Goal: Task Accomplishment & Management: Use online tool/utility

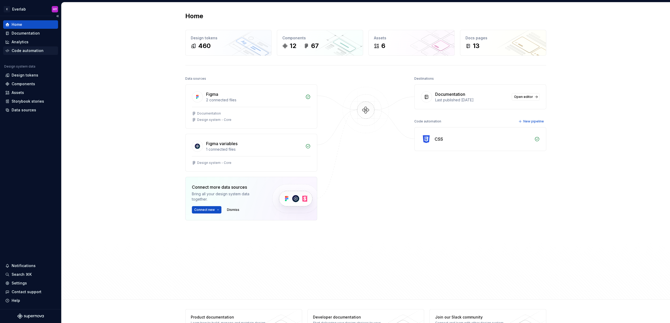
drag, startPoint x: 0, startPoint y: 0, endPoint x: 42, endPoint y: 46, distance: 62.2
click at [43, 45] on div "Analytics" at bounding box center [30, 42] width 55 height 8
click at [37, 52] on div "Code automation" at bounding box center [28, 50] width 32 height 5
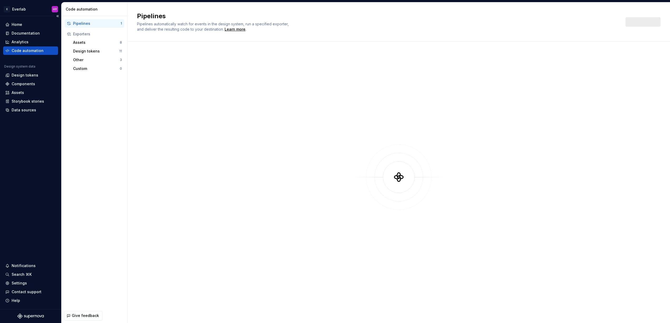
click at [36, 51] on div "Code automation" at bounding box center [28, 50] width 32 height 5
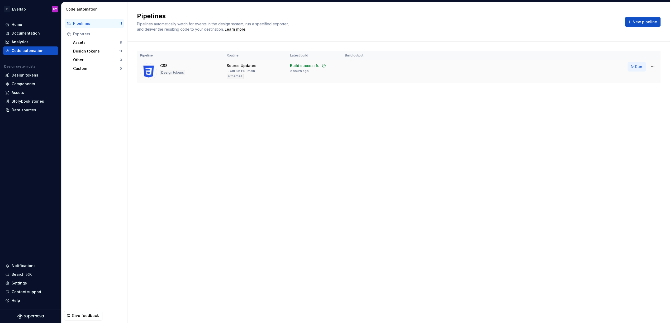
drag, startPoint x: 598, startPoint y: 87, endPoint x: 635, endPoint y: 67, distance: 41.8
click at [602, 85] on div "Pipeline Routine Latest build Build output CSS Design tokens Source Updated → G…" at bounding box center [398, 72] width 523 height 61
click at [650, 67] on html "E Everlab HY Home Documentation Analytics Code automation Design system data De…" at bounding box center [335, 161] width 670 height 323
click at [641, 77] on div "Edit pipeline" at bounding box center [645, 77] width 45 height 5
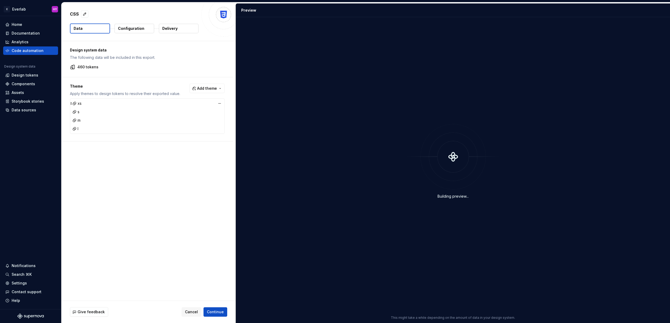
click at [81, 104] on div "xs" at bounding box center [76, 103] width 9 height 5
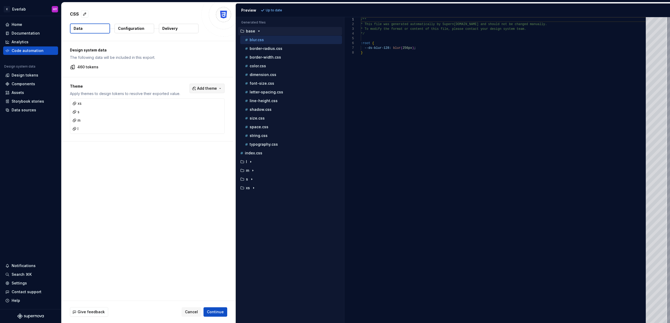
click at [217, 89] on span "Add theme" at bounding box center [207, 88] width 20 height 5
click at [170, 117] on div "Suggestions" at bounding box center [169, 118] width 4 height 4
click at [170, 109] on div "Suggestions" at bounding box center [169, 109] width 4 height 4
click at [284, 7] on html "E Everlab HY Home Documentation Analytics Code automation Design system data De…" at bounding box center [335, 161] width 670 height 323
click at [283, 11] on span "Refresh preview" at bounding box center [279, 10] width 26 height 4
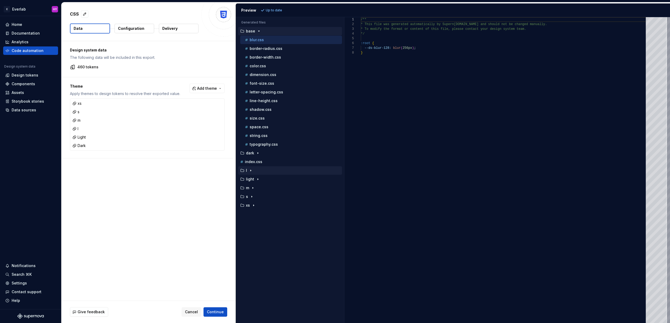
click at [255, 168] on div "l" at bounding box center [290, 170] width 103 height 4
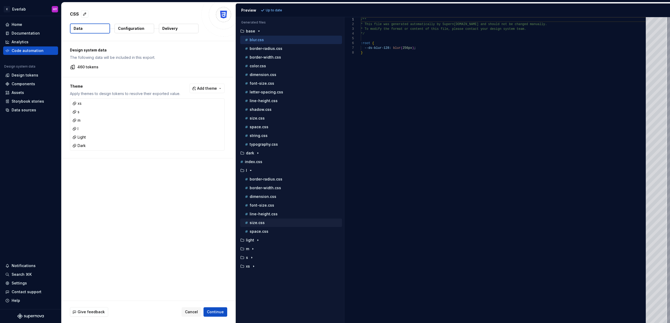
click at [267, 220] on div "size.css" at bounding box center [293, 222] width 98 height 5
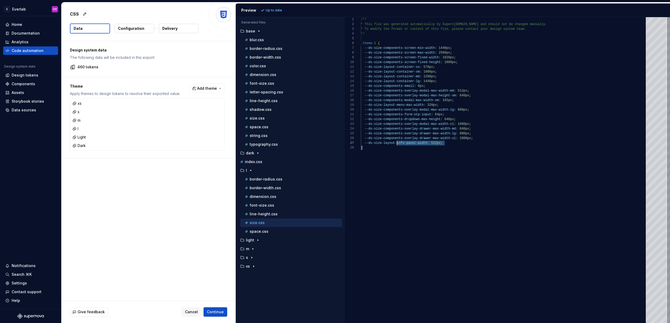
drag, startPoint x: 454, startPoint y: 147, endPoint x: 396, endPoint y: 143, distance: 58.4
click at [396, 143] on div "/** * This file was generated automatically by Supern [DOMAIN_NAME] and should …" at bounding box center [505, 170] width 288 height 306
drag, startPoint x: 397, startPoint y: 143, endPoint x: 451, endPoint y: 144, distance: 54.3
click at [451, 144] on div "/** * This file was generated automatically by Supern [DOMAIN_NAME] and should …" at bounding box center [505, 170] width 288 height 306
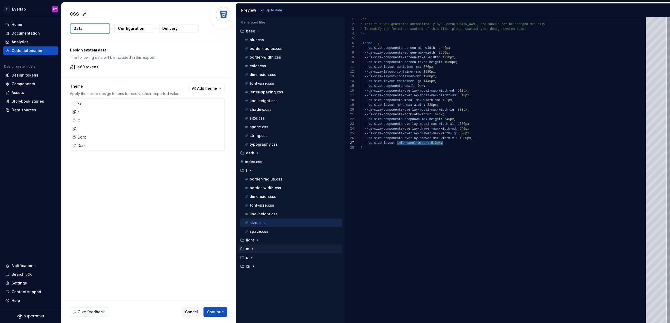
click at [254, 247] on icon "button" at bounding box center [253, 249] width 4 height 4
click at [265, 307] on div "space.css" at bounding box center [293, 309] width 98 height 5
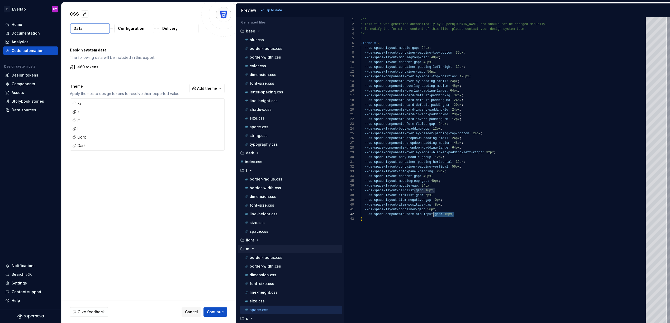
scroll to position [5, 74]
drag, startPoint x: 464, startPoint y: 215, endPoint x: 435, endPoint y: 214, distance: 28.8
click at [435, 214] on div "/** * This file was generated automatically by Supern [DOMAIN_NAME] and should …" at bounding box center [505, 170] width 288 height 306
drag, startPoint x: 443, startPoint y: 209, endPoint x: 391, endPoint y: 206, distance: 51.8
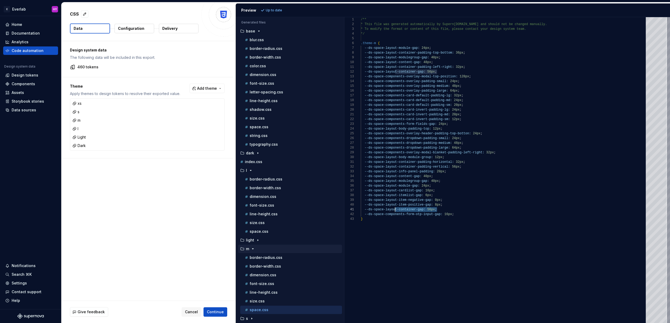
click at [378, 208] on div "--ds-space-layout-container-gap: 56px ;" at bounding box center [505, 209] width 288 height 5
drag, startPoint x: 399, startPoint y: 203, endPoint x: 405, endPoint y: 212, distance: 10.4
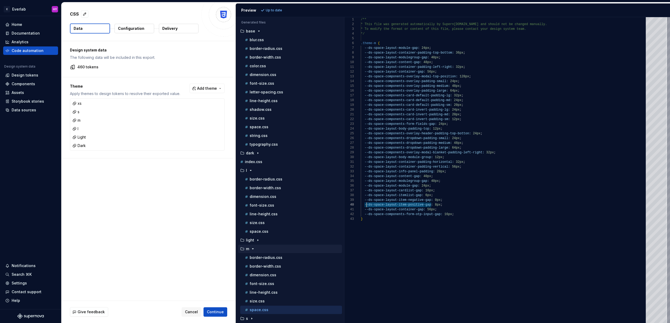
drag, startPoint x: 424, startPoint y: 206, endPoint x: 367, endPoint y: 206, distance: 57.5
click at [367, 206] on div "/** * This file was generated automatically by Supern [DOMAIN_NAME] and should …" at bounding box center [505, 170] width 288 height 306
drag, startPoint x: 97, startPoint y: 140, endPoint x: 95, endPoint y: 138, distance: 3.2
click at [97, 140] on div "Light" at bounding box center [147, 136] width 152 height 7
drag, startPoint x: 92, startPoint y: 136, endPoint x: 87, endPoint y: 137, distance: 4.8
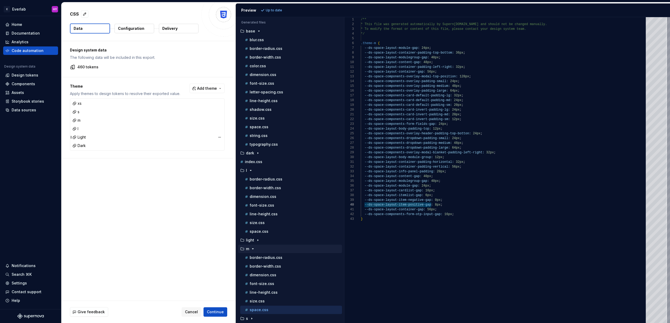
click at [92, 136] on div "Light" at bounding box center [147, 136] width 152 height 7
click at [89, 136] on div "Light" at bounding box center [147, 136] width 152 height 7
click at [87, 136] on div "Light" at bounding box center [147, 136] width 152 height 7
click at [82, 146] on div "Dark" at bounding box center [78, 145] width 13 height 5
click at [89, 135] on div "Light" at bounding box center [147, 136] width 152 height 7
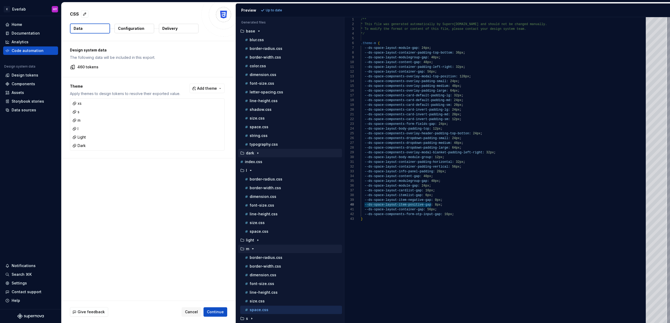
click at [255, 151] on div "button" at bounding box center [258, 153] width 6 height 4
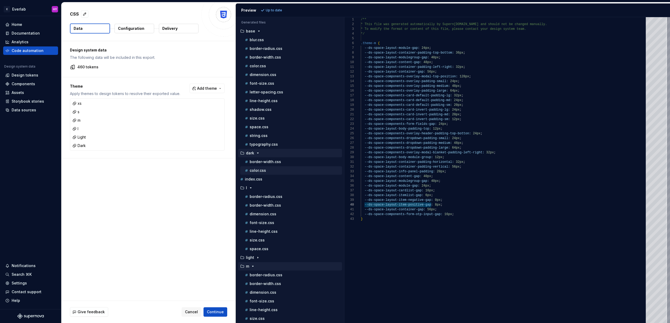
click at [275, 168] on div "color.css" at bounding box center [293, 170] width 98 height 5
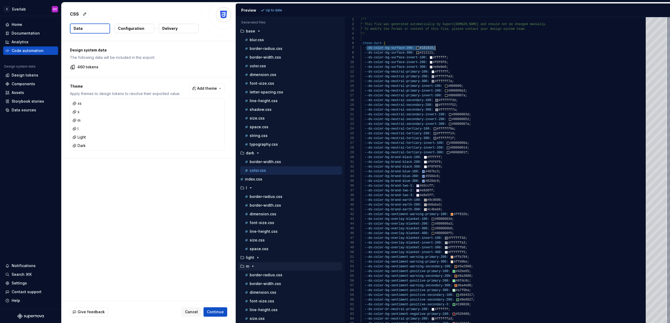
scroll to position [28, 74]
drag, startPoint x: 366, startPoint y: 47, endPoint x: 444, endPoint y: 48, distance: 78.9
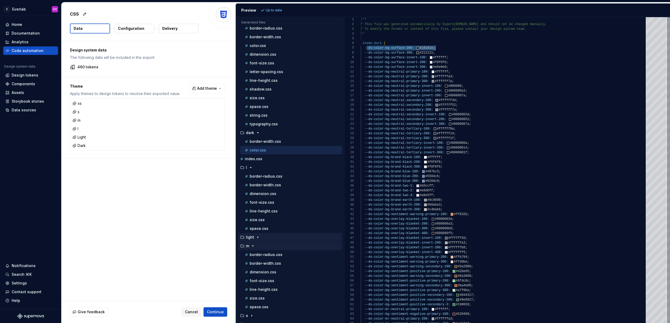
click at [257, 235] on icon "button" at bounding box center [258, 237] width 4 height 4
click at [270, 252] on div "color.css" at bounding box center [293, 254] width 98 height 5
type textarea "**********"
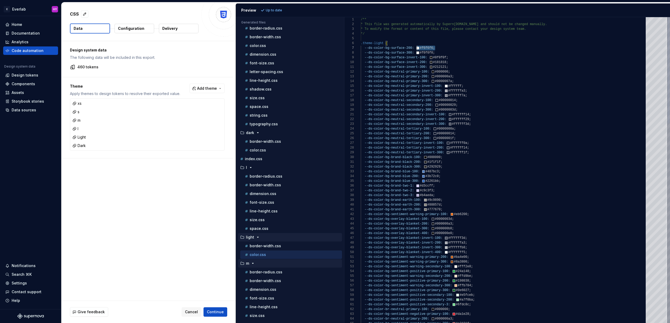
scroll to position [28, 56]
drag, startPoint x: 435, startPoint y: 47, endPoint x: 416, endPoint y: 47, distance: 19.0
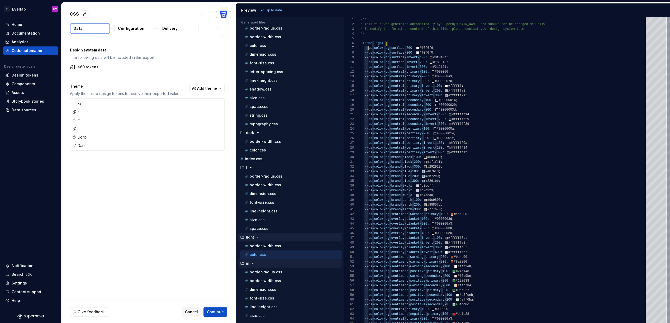
scroll to position [28, 48]
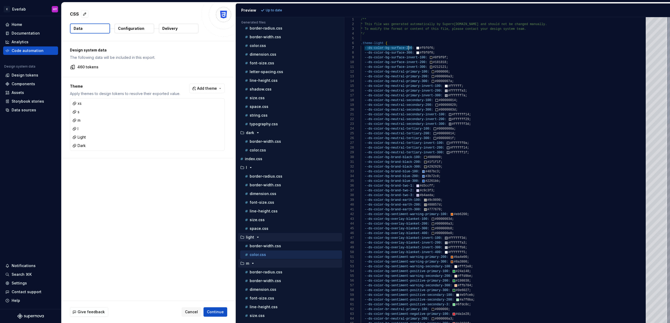
drag, startPoint x: 369, startPoint y: 48, endPoint x: 408, endPoint y: 50, distance: 39.3
